Goal: Information Seeking & Learning: Check status

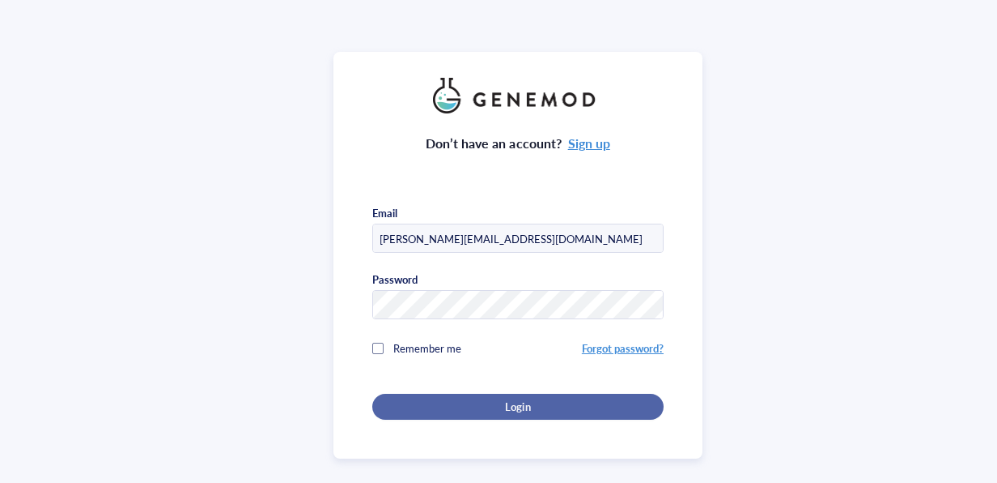
click at [510, 402] on span "Login" at bounding box center [517, 406] width 25 height 15
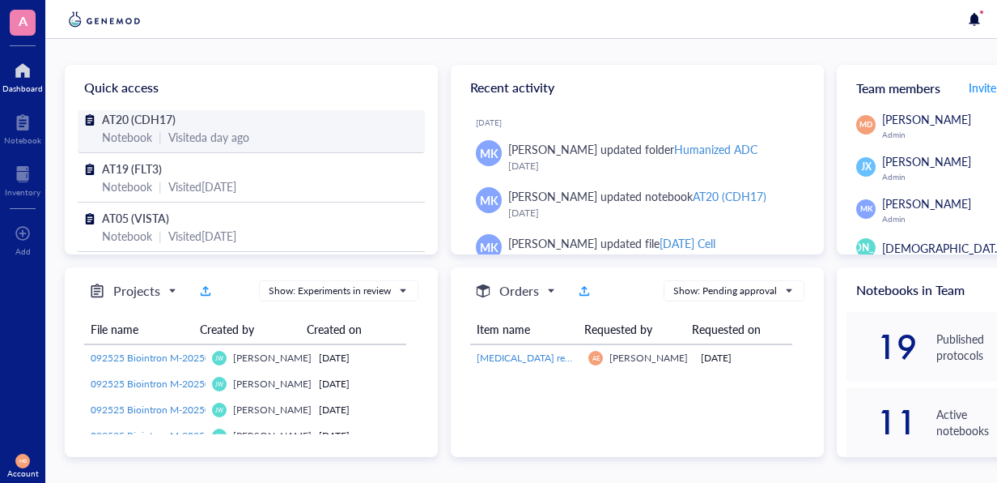
click at [118, 122] on span "AT20 (CDH17)" at bounding box center [139, 119] width 74 height 16
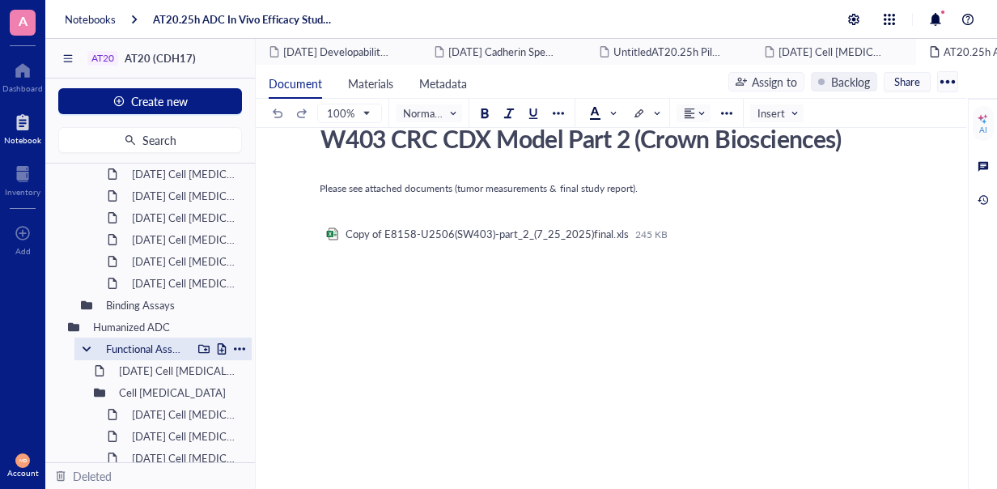
scroll to position [405, 0]
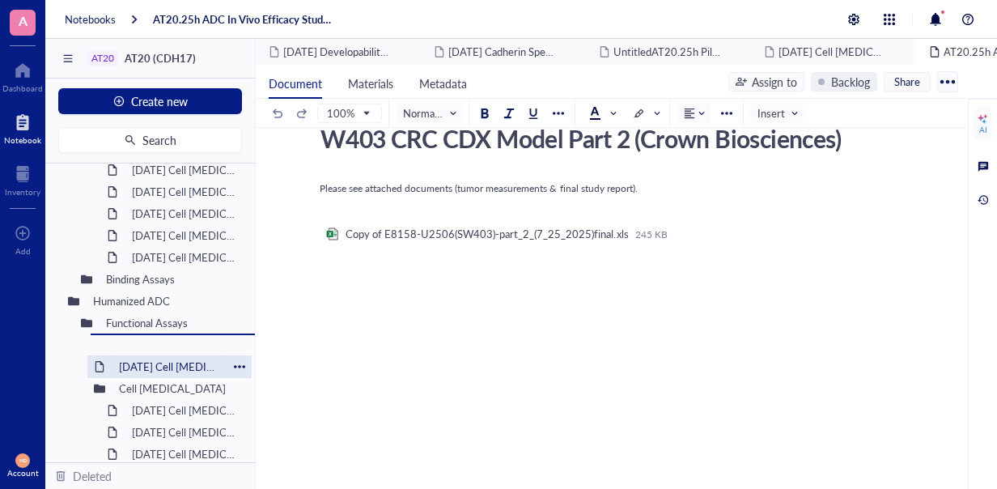
click at [133, 362] on div "092525 Biointron M-202503292242 092525 Biointron M-202506072304 092525 Biointro…" at bounding box center [150, 313] width 210 height 299
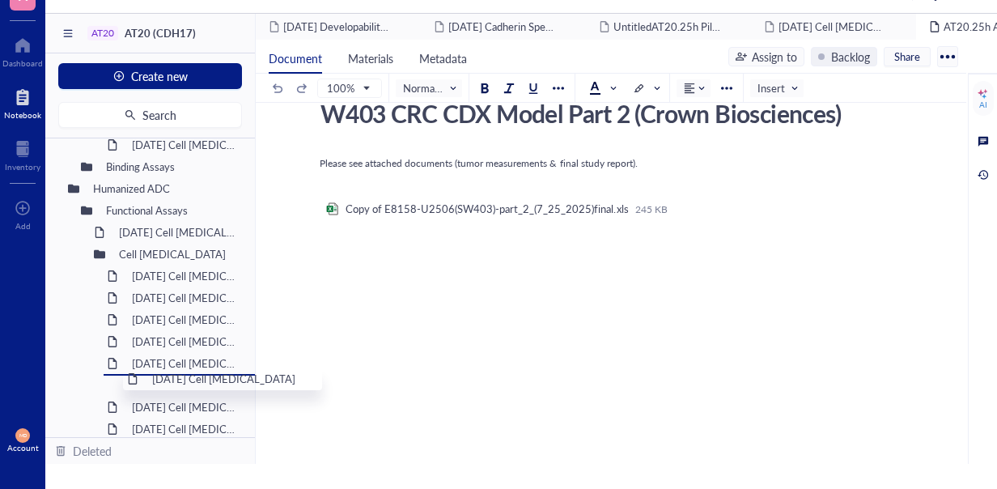
scroll to position [508, 0]
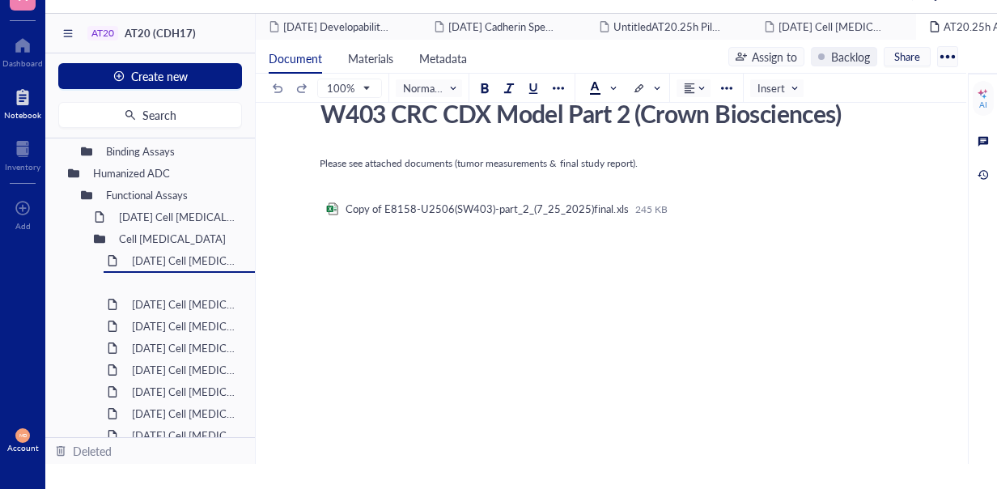
drag, startPoint x: 162, startPoint y: 347, endPoint x: 183, endPoint y: 304, distance: 47.8
click at [99, 236] on div at bounding box center [99, 238] width 11 height 11
click at [101, 240] on div at bounding box center [99, 238] width 11 height 11
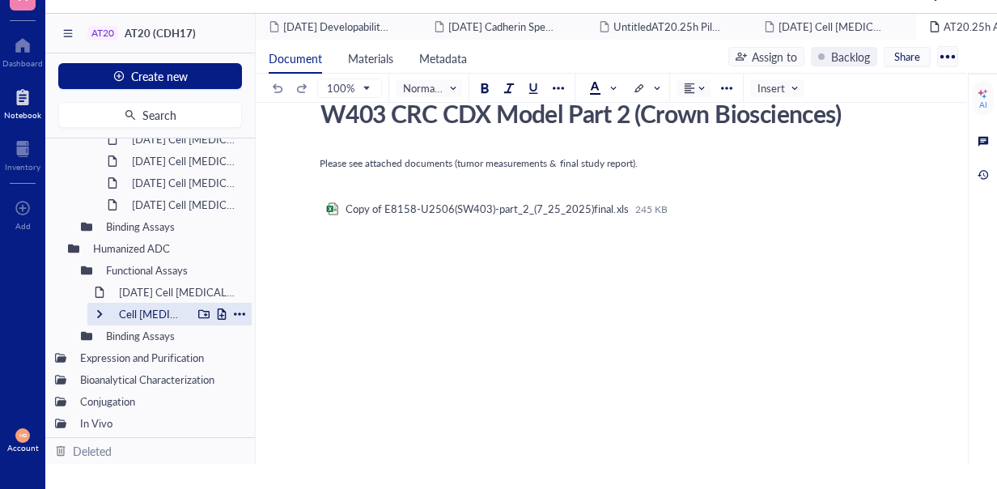
scroll to position [432, 0]
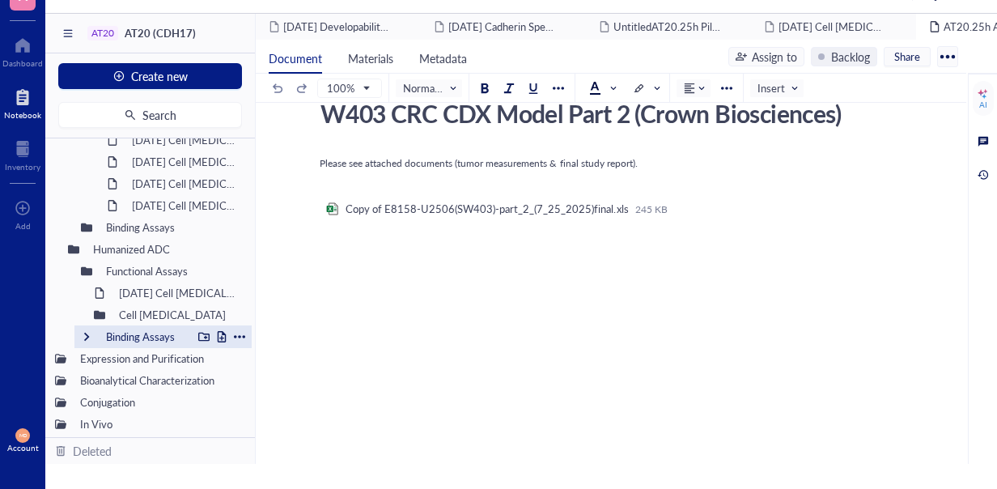
click at [84, 333] on div at bounding box center [86, 336] width 11 height 11
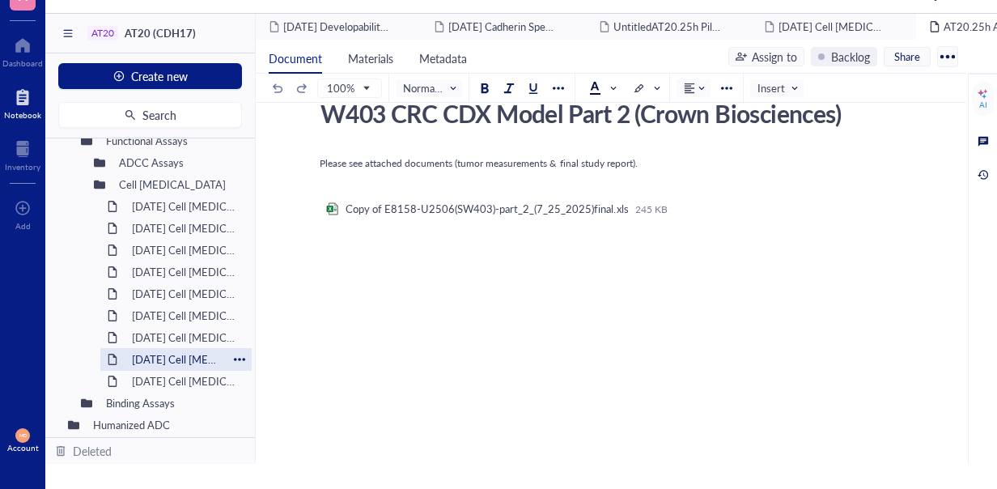
scroll to position [346, 0]
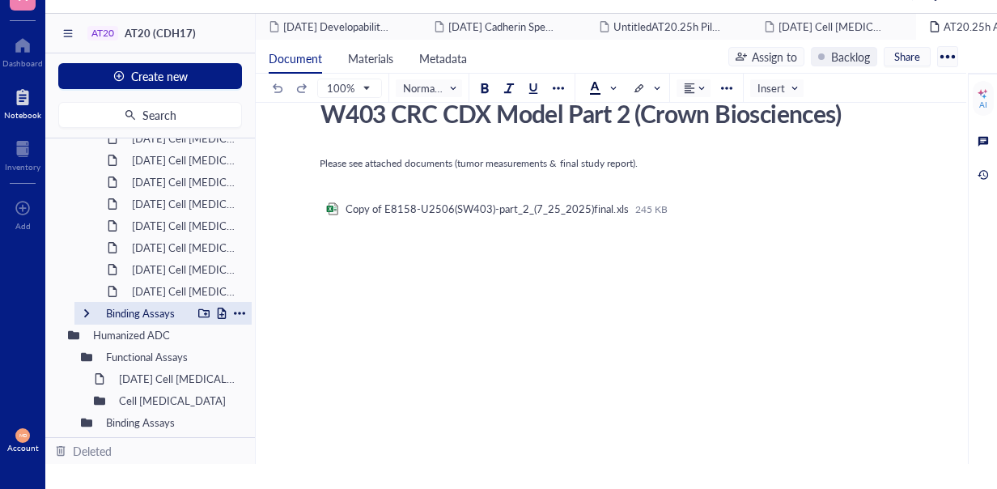
click at [89, 312] on div at bounding box center [86, 313] width 11 height 11
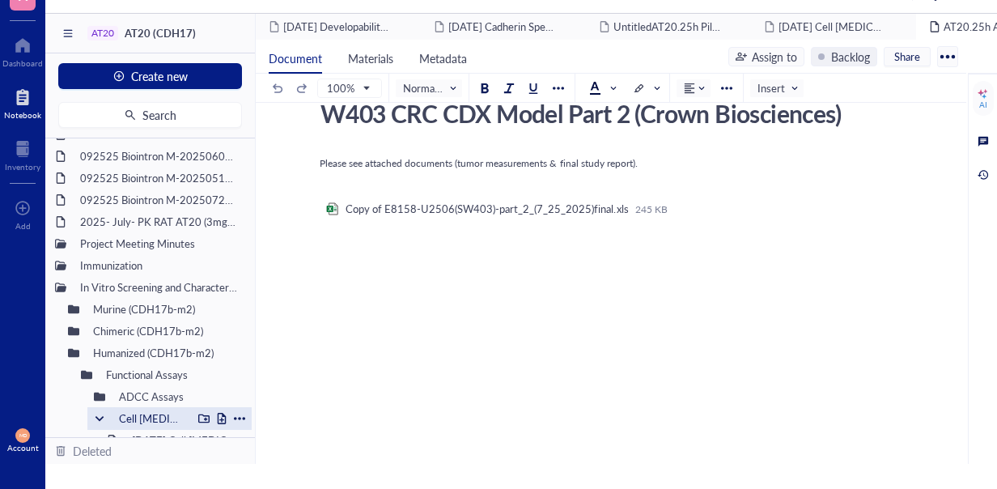
scroll to position [103, 0]
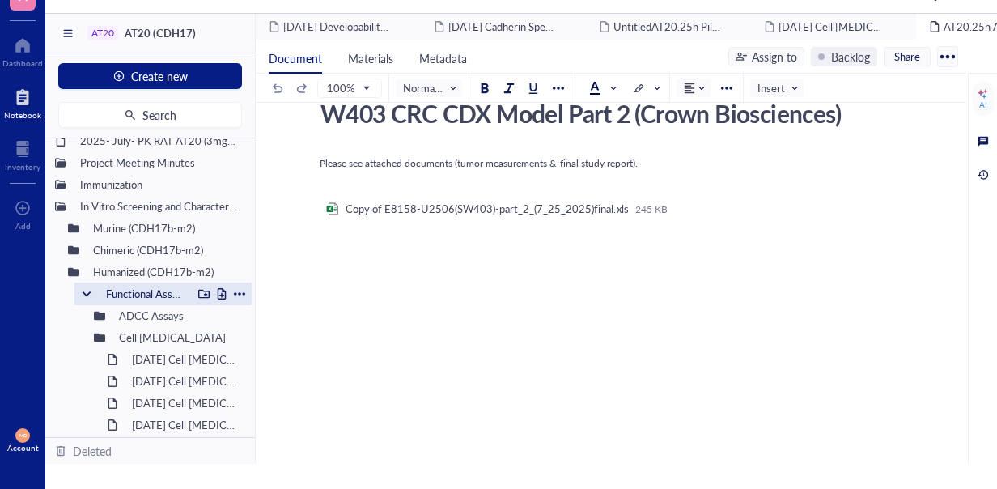
click at [89, 292] on div at bounding box center [86, 293] width 11 height 11
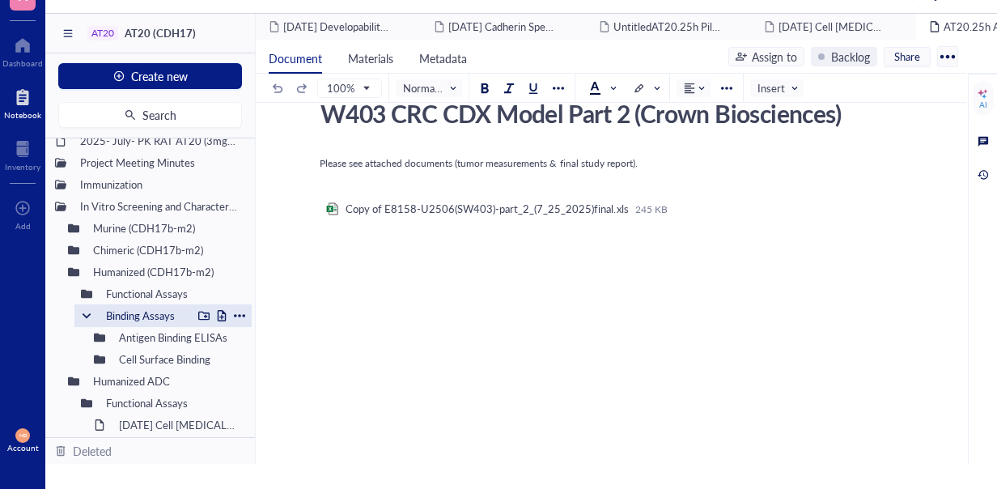
click at [87, 313] on div at bounding box center [86, 315] width 11 height 11
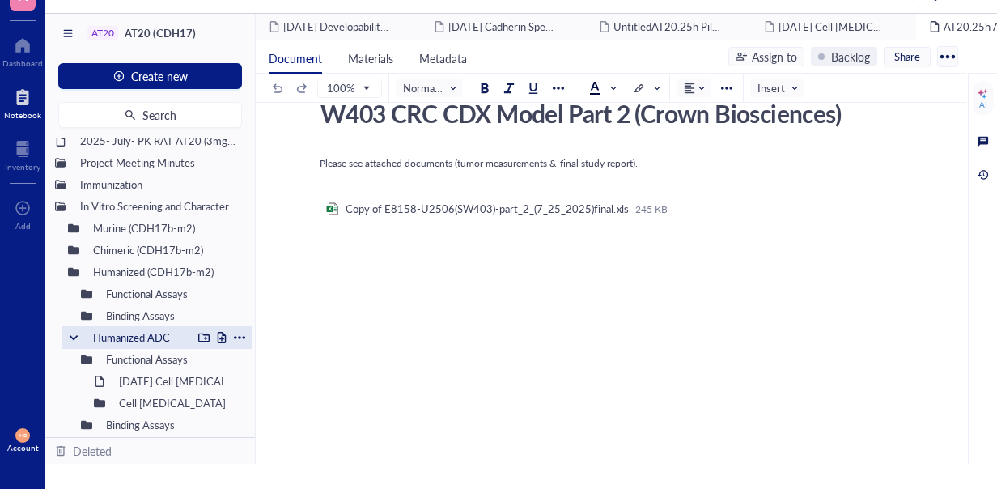
click at [73, 337] on div at bounding box center [73, 337] width 11 height 11
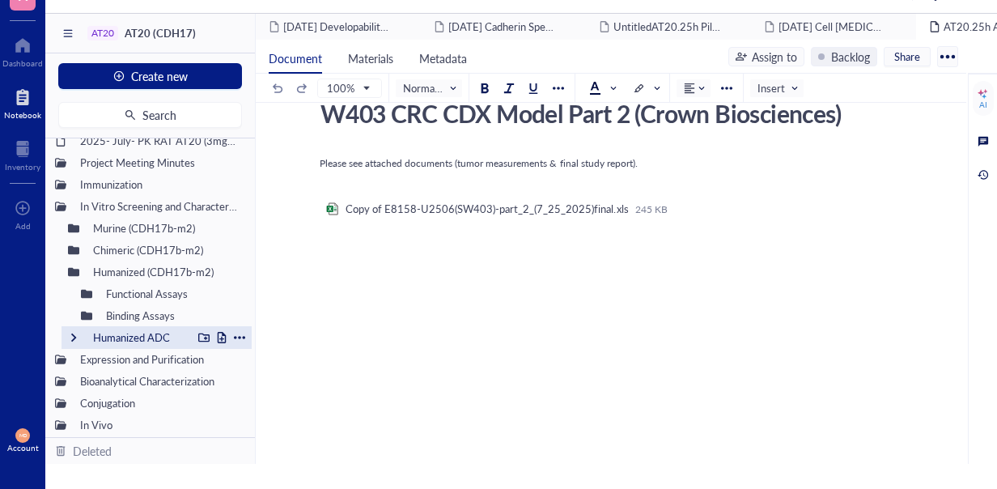
click at [73, 337] on div at bounding box center [73, 337] width 11 height 11
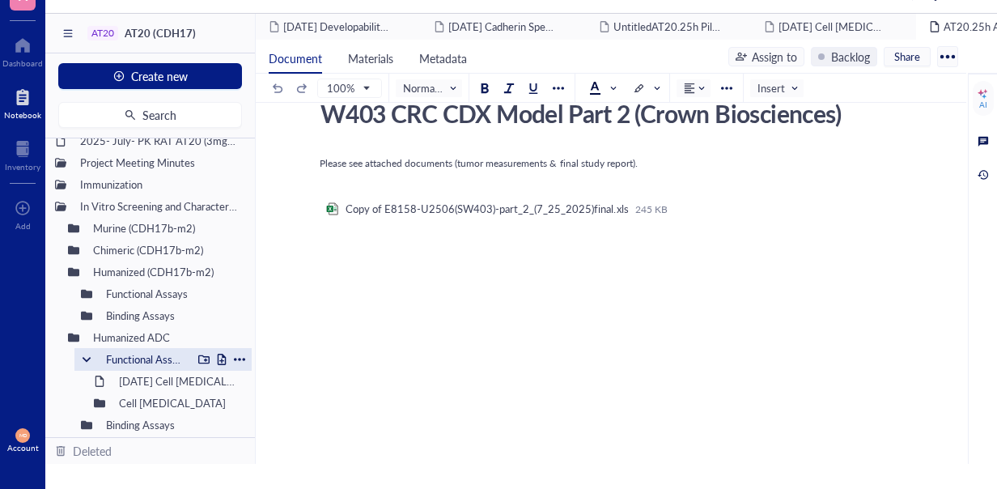
click at [83, 358] on div at bounding box center [86, 359] width 11 height 11
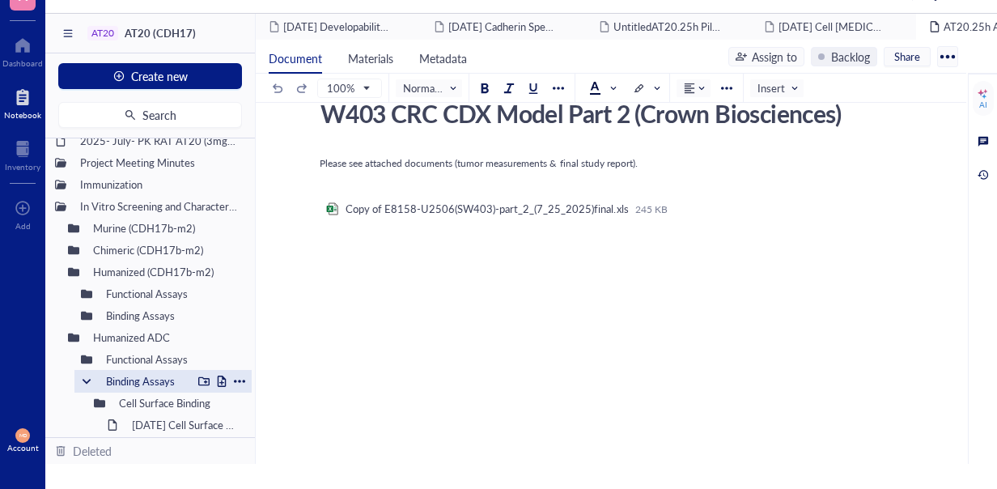
click at [86, 380] on div at bounding box center [86, 381] width 11 height 11
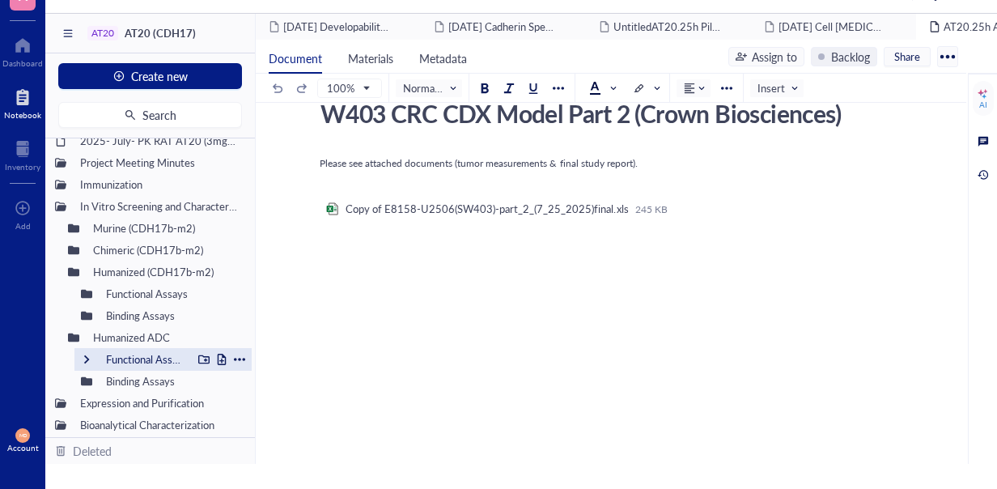
click at [117, 359] on div "Functional Assays" at bounding box center [145, 359] width 93 height 23
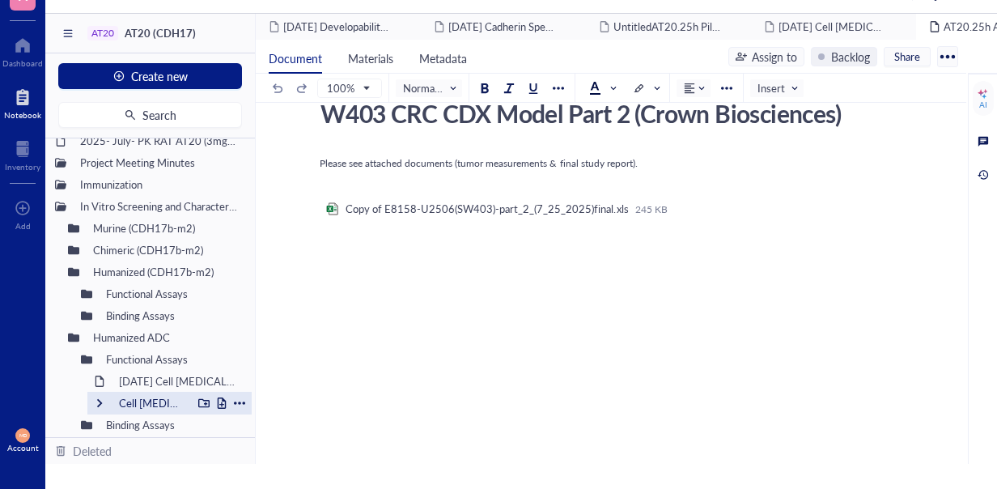
click at [104, 398] on div at bounding box center [99, 403] width 11 height 11
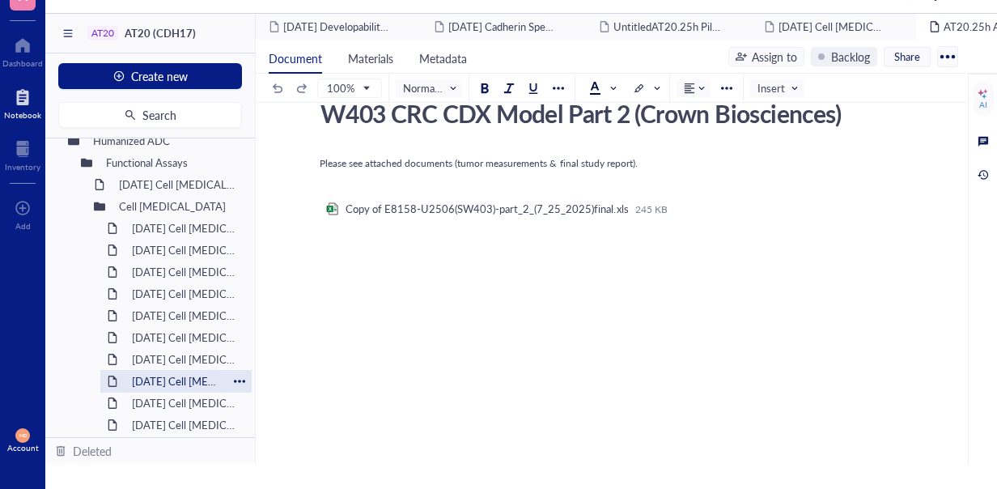
scroll to position [265, 0]
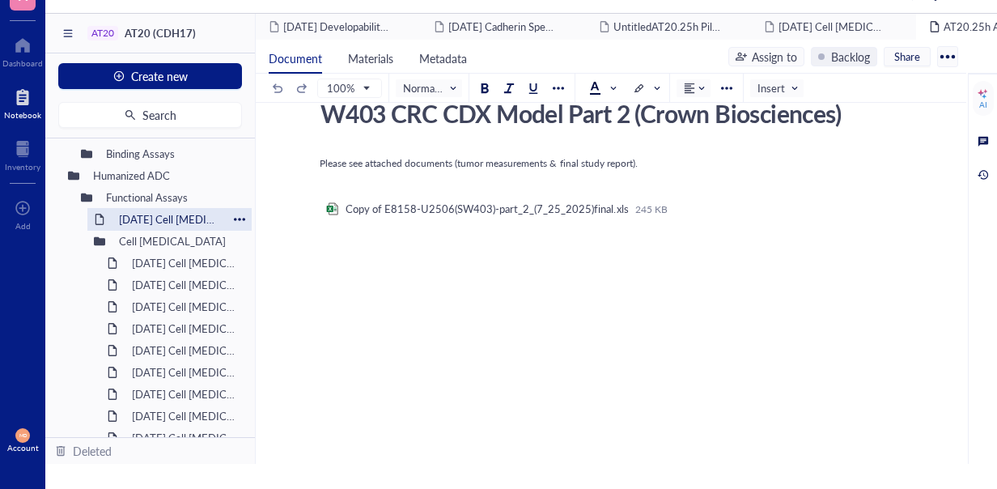
click at [167, 221] on div "[DATE] Cell [MEDICAL_DATA]" at bounding box center [170, 219] width 116 height 23
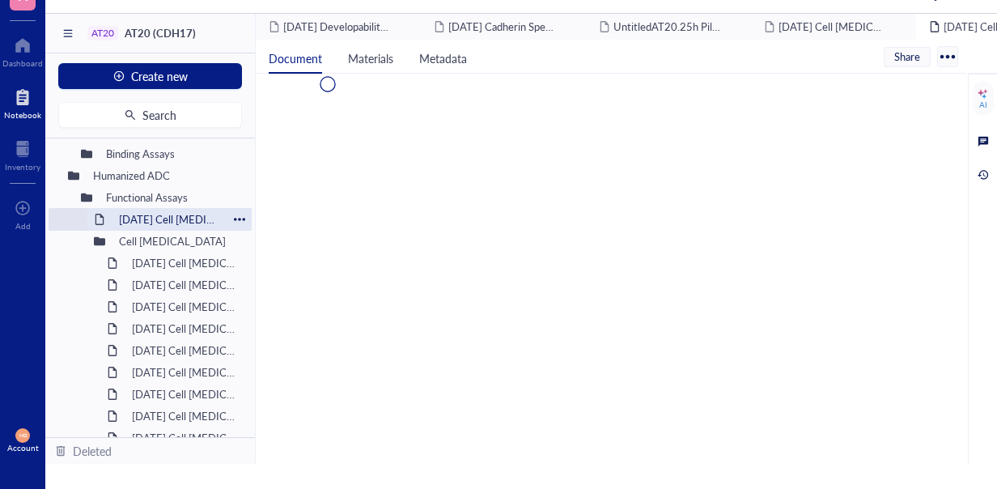
click at [167, 221] on div "[DATE] Cell [MEDICAL_DATA]" at bounding box center [170, 219] width 116 height 23
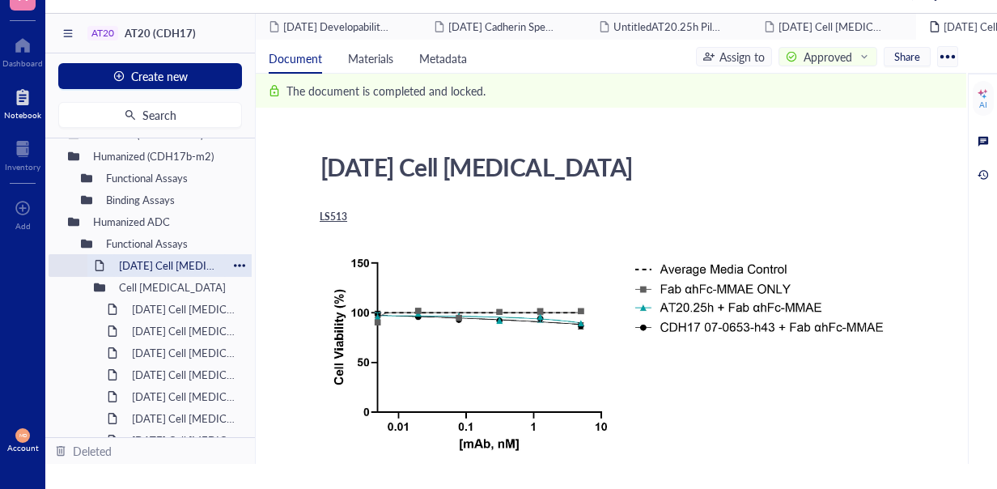
scroll to position [184, 0]
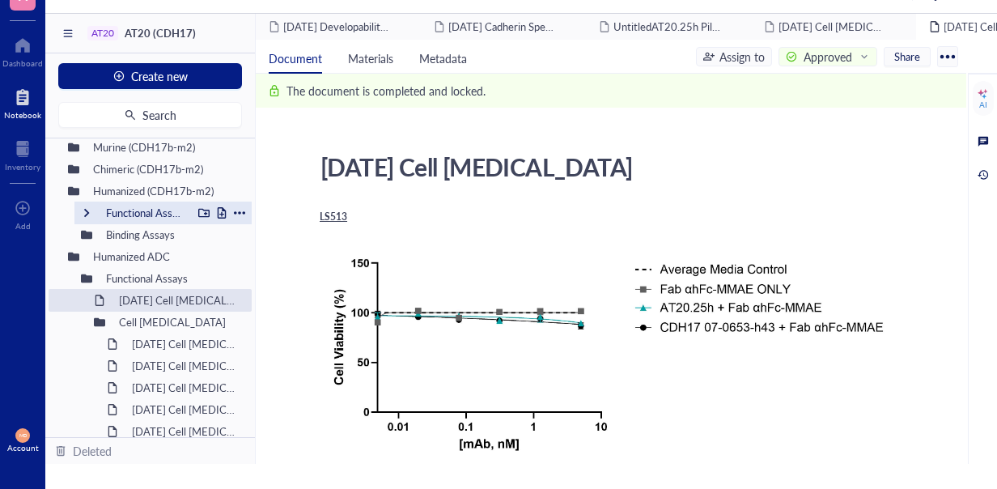
click at [101, 211] on div "Functional Assays" at bounding box center [145, 213] width 93 height 23
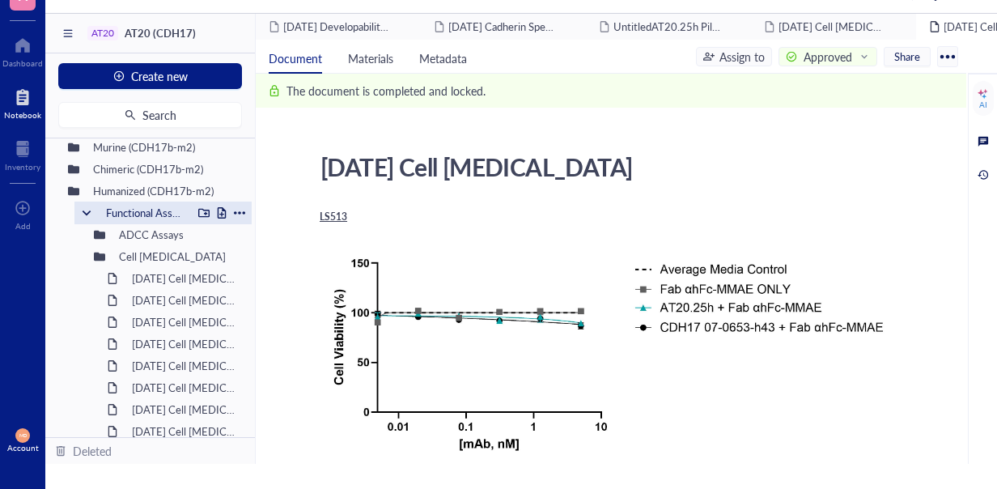
click at [82, 212] on div at bounding box center [86, 212] width 11 height 11
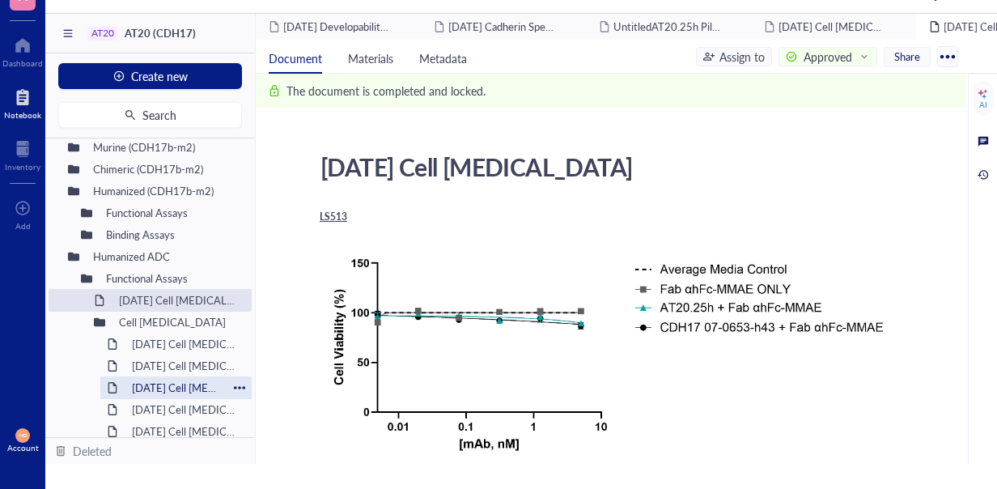
click at [156, 387] on div "[DATE] Cell [MEDICAL_DATA]" at bounding box center [176, 387] width 103 height 23
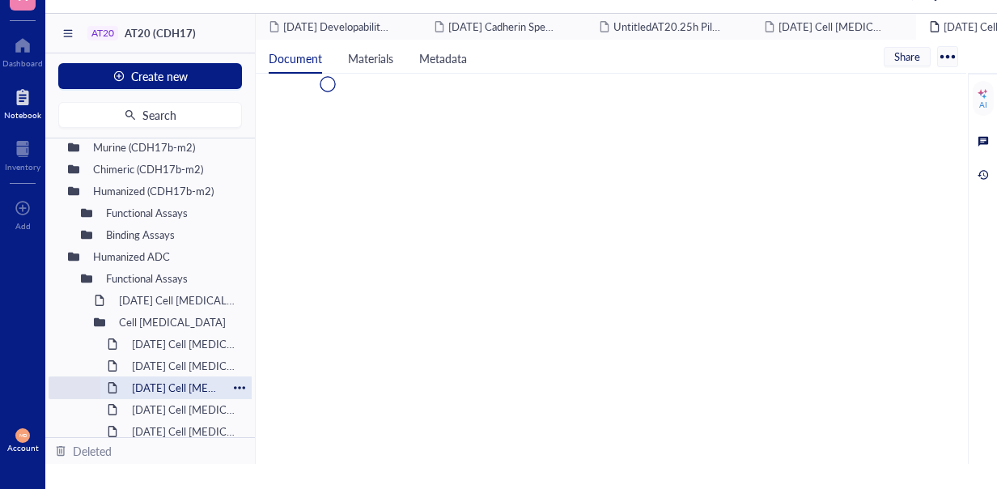
click at [155, 385] on div "[DATE] Cell [MEDICAL_DATA]" at bounding box center [176, 387] width 103 height 23
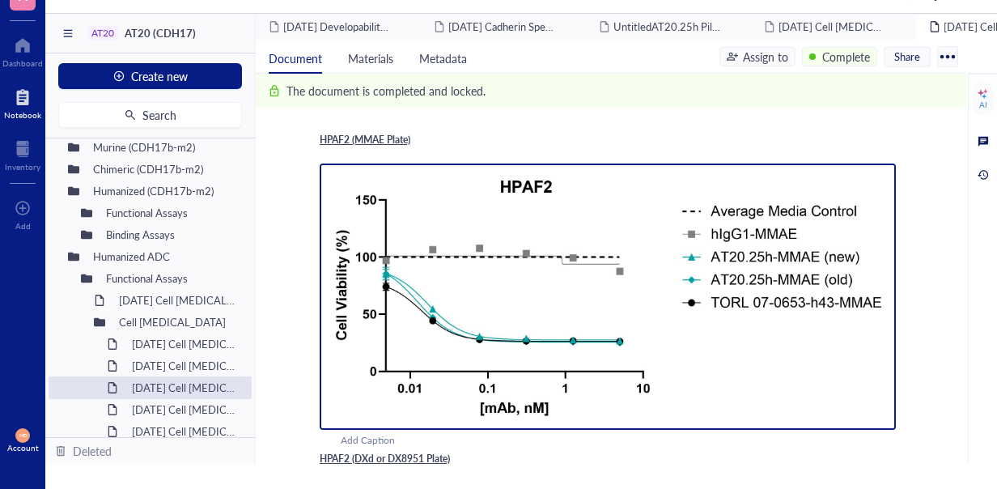
scroll to position [755, 0]
